Goal: Information Seeking & Learning: Check status

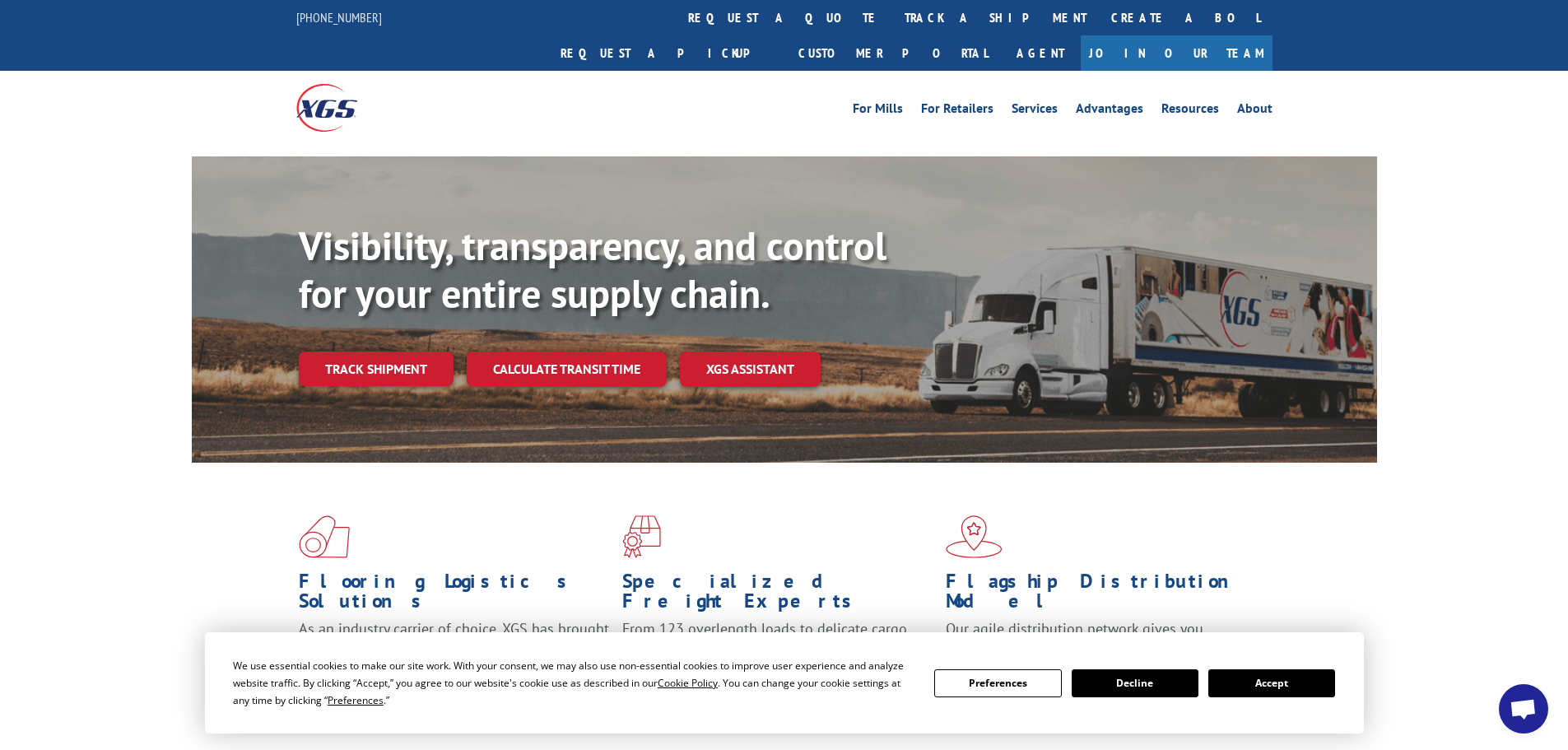
click at [367, 352] on link "Track shipment" at bounding box center [377, 369] width 155 height 35
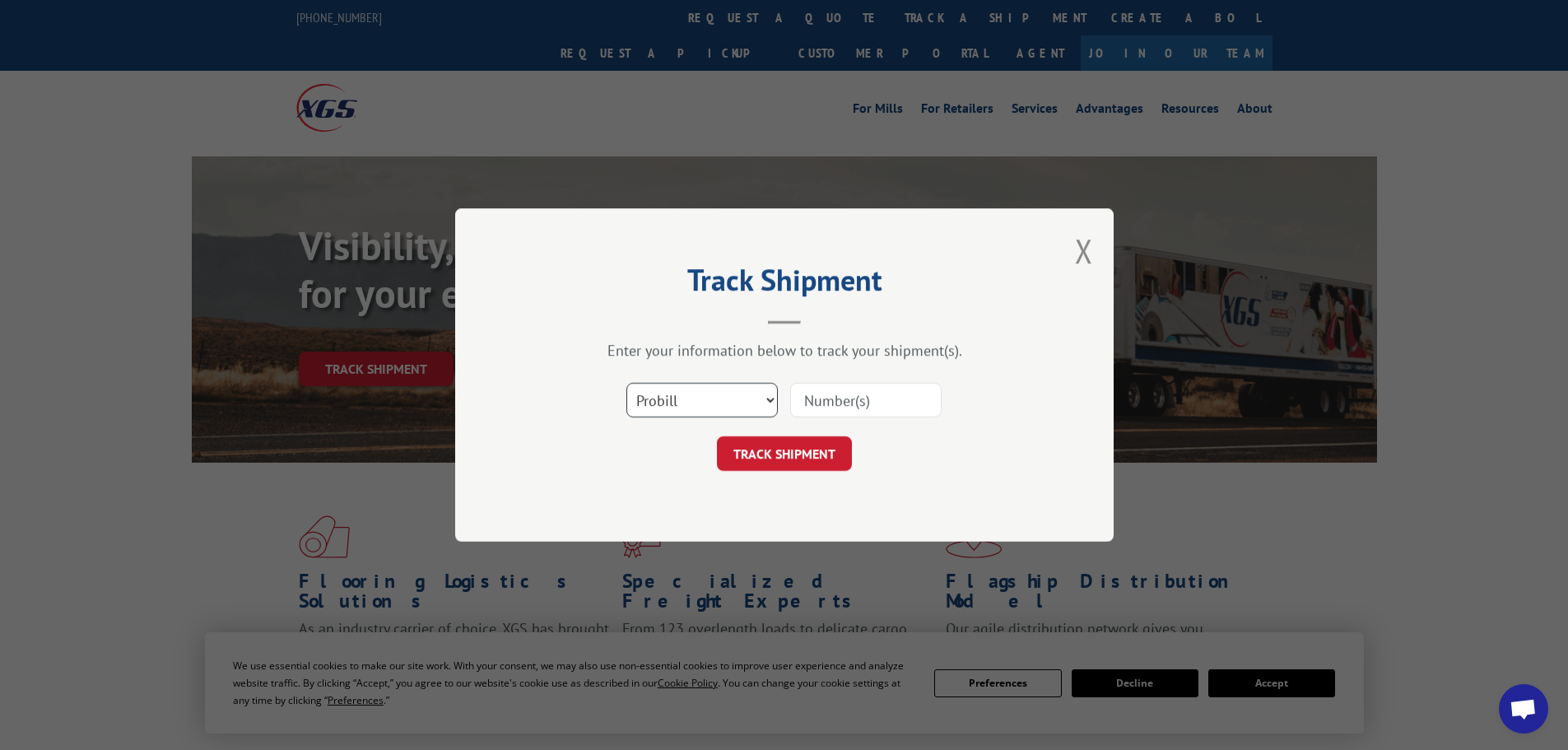
click at [730, 402] on select "Select category... Probill BOL PO" at bounding box center [702, 400] width 151 height 35
click at [626, 383] on select "Select category... Probill BOL PO" at bounding box center [702, 400] width 151 height 35
click at [807, 400] on input at bounding box center [866, 400] width 151 height 35
paste input "17501934"
type input "17501934"
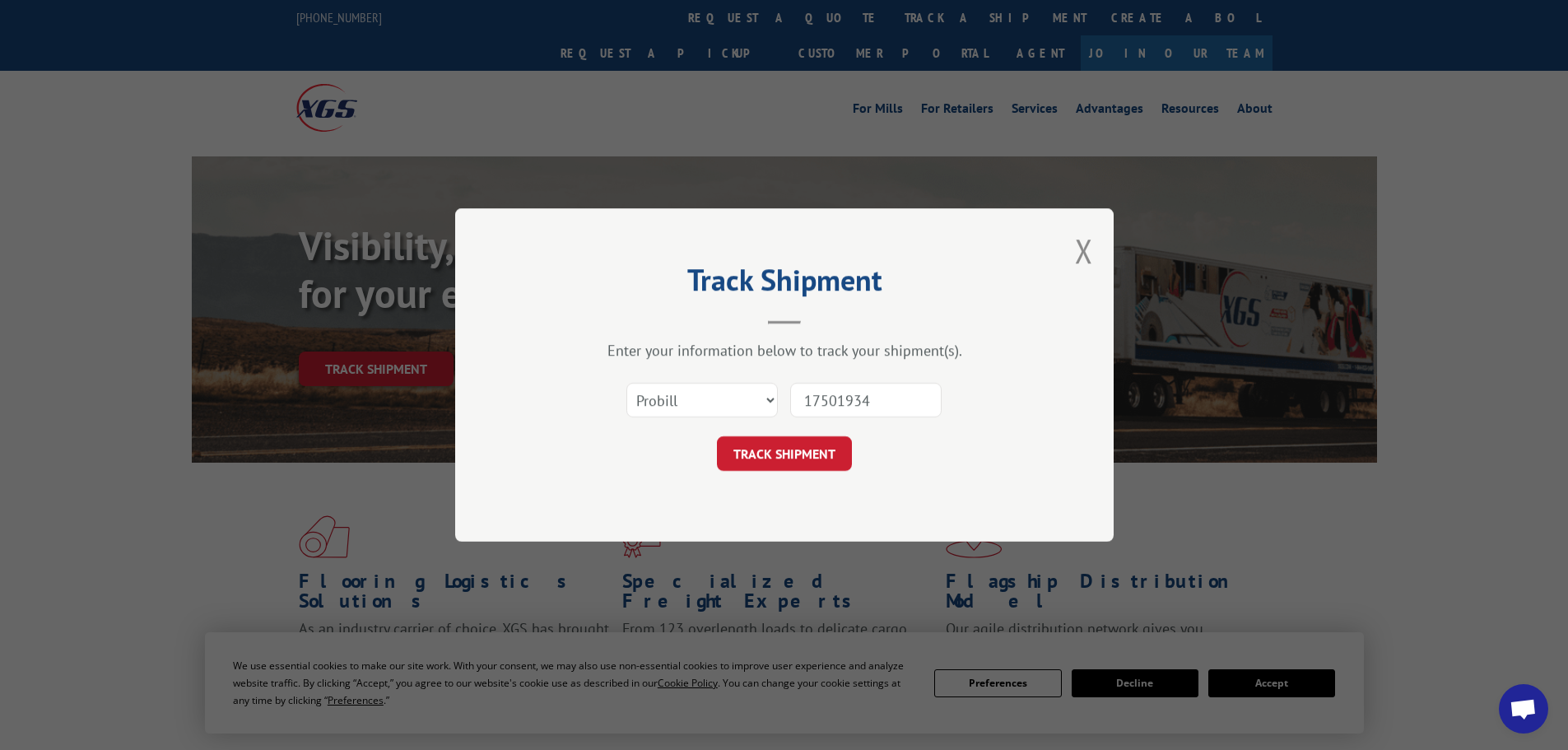
click at [796, 458] on button "TRACK SHIPMENT" at bounding box center [784, 454] width 135 height 35
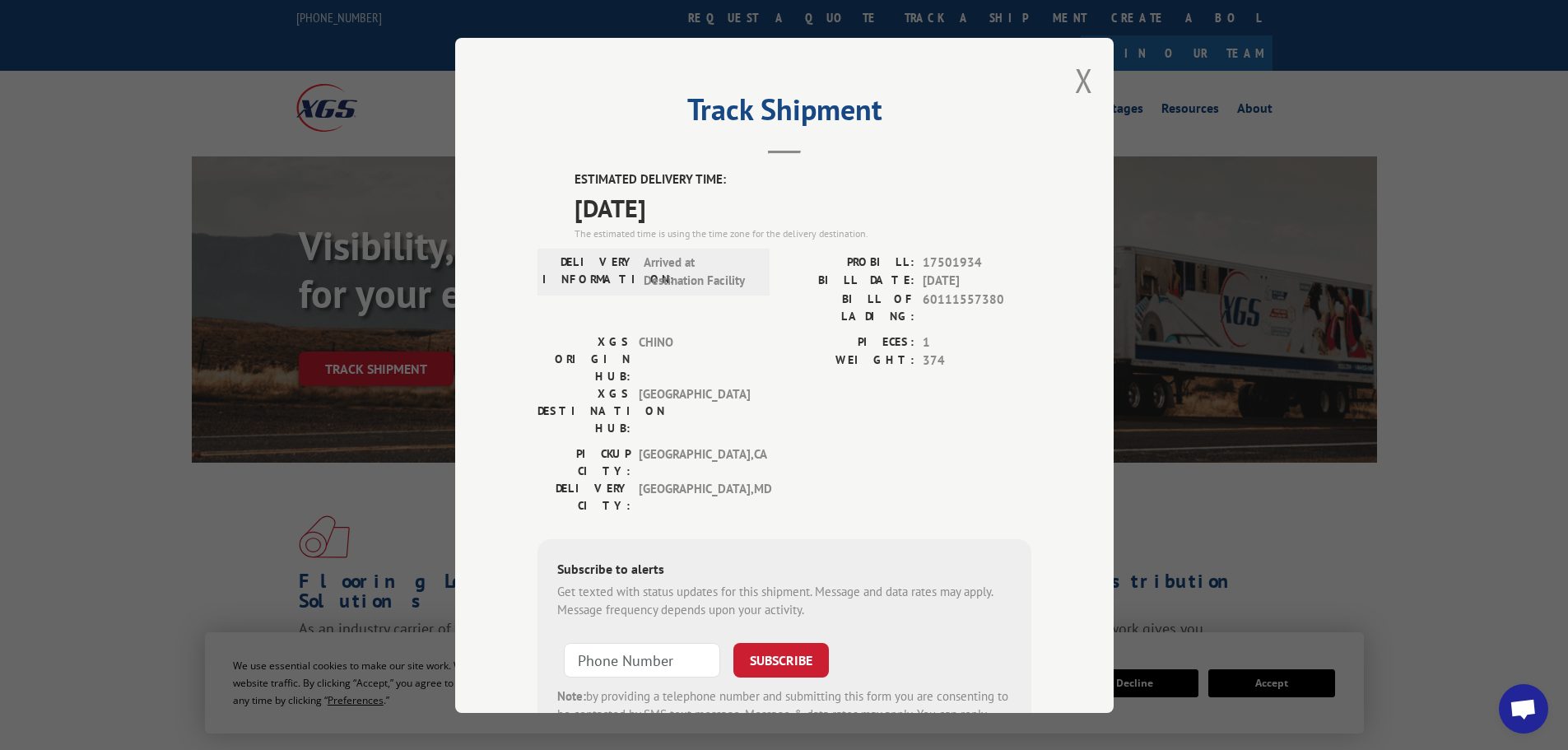
click at [1086, 89] on button "Close modal" at bounding box center [1084, 81] width 18 height 44
